Goal: Navigation & Orientation: Go to known website

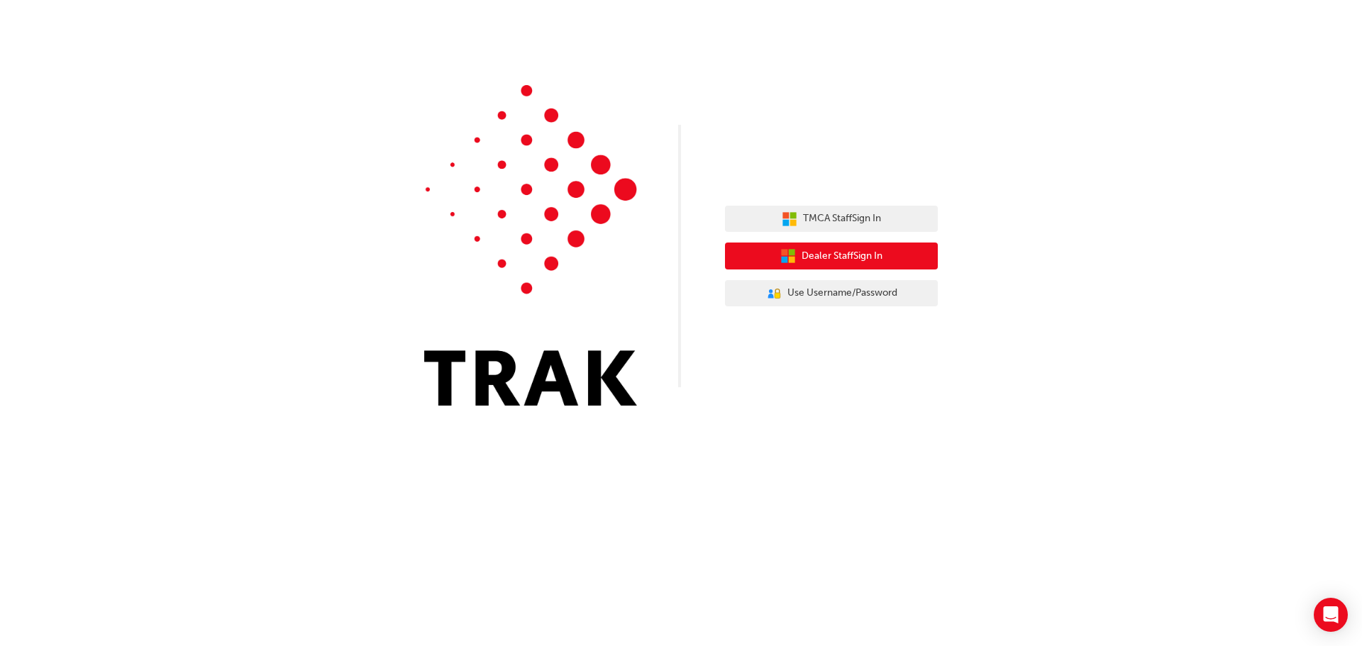
click at [830, 258] on span "Dealer Staff Sign In" at bounding box center [842, 256] width 81 height 16
